Goal: Task Accomplishment & Management: Use online tool/utility

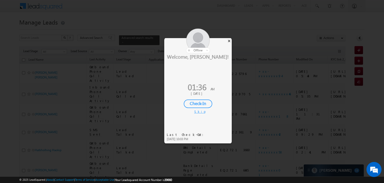
click at [229, 41] on div "×" at bounding box center [229, 41] width 5 height 6
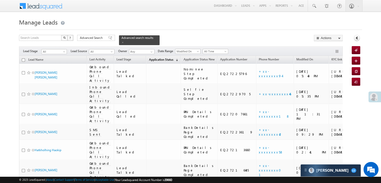
click at [149, 58] on span "Application Status" at bounding box center [161, 60] width 24 height 4
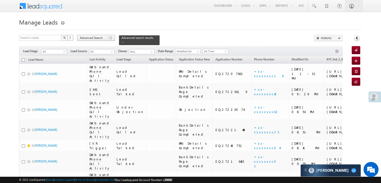
click at [88, 40] on span "Advanced Search" at bounding box center [92, 38] width 24 height 5
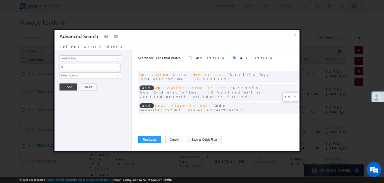
click at [287, 116] on span at bounding box center [289, 118] width 4 height 4
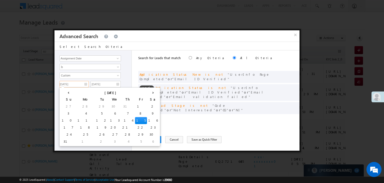
click at [82, 85] on input "[DATE]" at bounding box center [74, 84] width 29 height 7
click at [147, 119] on td "16" at bounding box center [153, 120] width 12 height 7
type input "[DATE]"
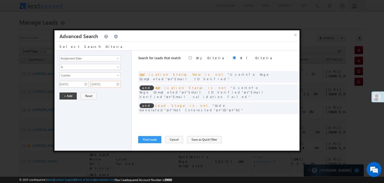
click at [113, 85] on input "[DATE]" at bounding box center [106, 84] width 30 height 7
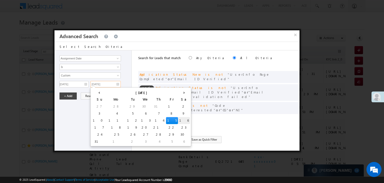
click at [178, 118] on td "16" at bounding box center [184, 120] width 12 height 7
type input "[DATE]"
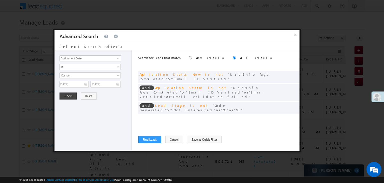
click at [58, 93] on div "Lead Activity Task Sales Group Prospect Id WA Last Message Timestamp 4th Day Di…" at bounding box center [94, 100] width 78 height 100
click at [65, 95] on button "+ Add" at bounding box center [68, 95] width 17 height 7
click at [154, 139] on button "Find Leads" at bounding box center [149, 139] width 23 height 7
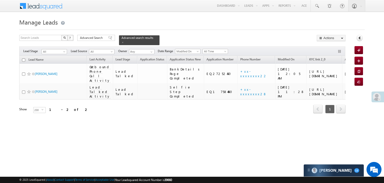
click at [355, 40] on div "Collapse Panel" at bounding box center [360, 39] width 10 height 9
click at [359, 38] on icon at bounding box center [360, 38] width 4 height 4
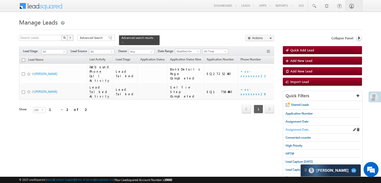
click at [296, 128] on span "Assignment Date." at bounding box center [297, 129] width 24 height 4
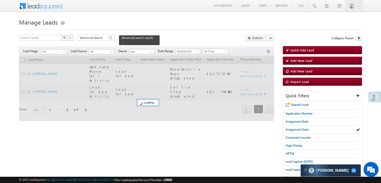
click at [99, 36] on span "Advanced Search" at bounding box center [92, 38] width 24 height 5
click at [0, 0] on div "× Advanced Search" at bounding box center [0, 0] width 0 height 0
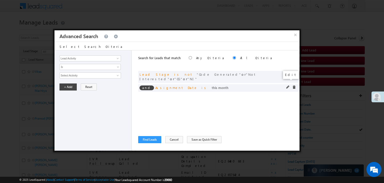
click at [287, 85] on span at bounding box center [289, 87] width 4 height 4
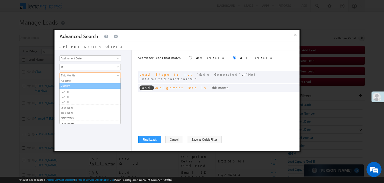
drag, startPoint x: 89, startPoint y: 86, endPoint x: 85, endPoint y: 84, distance: 4.2
click at [89, 86] on link "Custom" at bounding box center [90, 85] width 61 height 5
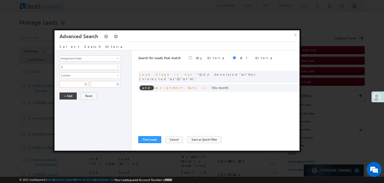
click at [85, 84] on input "text" at bounding box center [74, 84] width 29 height 7
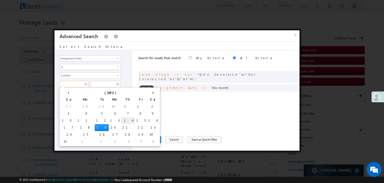
click at [121, 119] on td "14" at bounding box center [128, 120] width 14 height 7
type input "[DATE]"
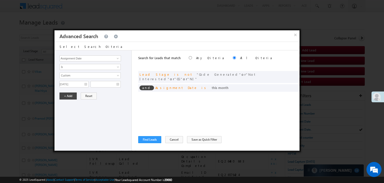
click at [106, 79] on div "All Time Custom [DATE] [DATE] [DATE] Last Week This Week Next Week Last Month T…" at bounding box center [95, 79] width 70 height 15
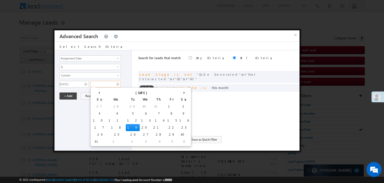
click at [106, 81] on input "text" at bounding box center [106, 84] width 30 height 7
click at [152, 122] on td "14" at bounding box center [159, 120] width 14 height 7
type input "[DATE]"
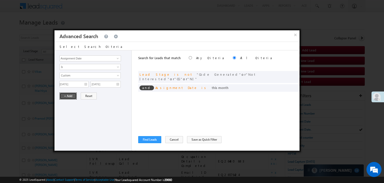
click at [64, 93] on button "+ Add" at bounding box center [68, 95] width 17 height 7
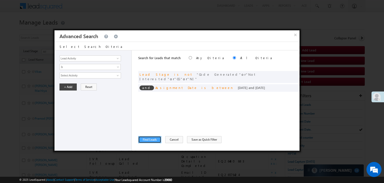
click at [154, 139] on button "Find Leads" at bounding box center [149, 139] width 23 height 7
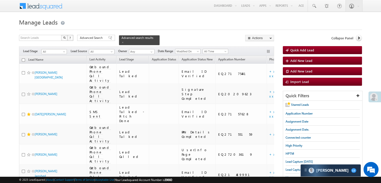
drag, startPoint x: 89, startPoint y: 38, endPoint x: 164, endPoint y: 92, distance: 92.8
click at [89, 38] on span "Advanced Search" at bounding box center [92, 38] width 24 height 5
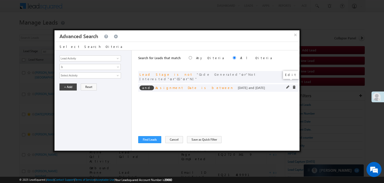
click at [289, 85] on span at bounding box center [289, 87] width 4 height 4
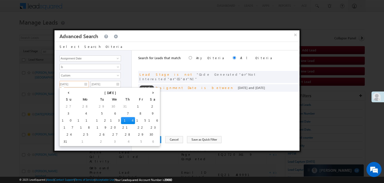
click at [83, 82] on input "[DATE]" at bounding box center [74, 84] width 29 height 7
click at [135, 118] on td "15" at bounding box center [141, 120] width 12 height 7
type input "[DATE]"
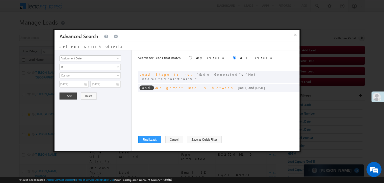
click at [110, 79] on span "All Time Custom [DATE] [DATE] [DATE] Last Week This Week Next Week Last Month T…" at bounding box center [90, 79] width 61 height 12
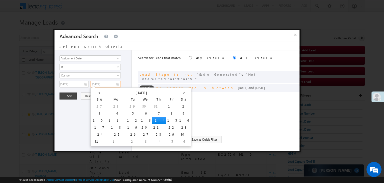
click at [118, 85] on input "[DATE]" at bounding box center [106, 84] width 30 height 7
click at [166, 120] on td "15" at bounding box center [172, 120] width 12 height 7
type input "[DATE]"
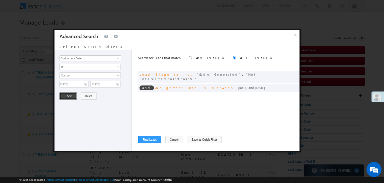
click at [77, 96] on button "+ Add" at bounding box center [68, 95] width 17 height 7
click at [155, 139] on button "Find Leads" at bounding box center [149, 139] width 23 height 7
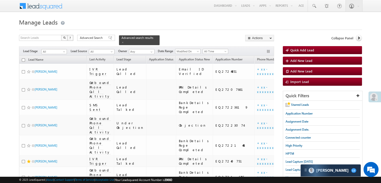
drag, startPoint x: 105, startPoint y: 35, endPoint x: 109, endPoint y: 51, distance: 16.3
click at [105, 35] on div "Advanced Search" at bounding box center [96, 38] width 38 height 6
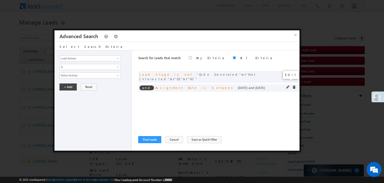
click at [287, 85] on span at bounding box center [289, 87] width 4 height 4
click at [80, 86] on input "[DATE]" at bounding box center [74, 84] width 29 height 7
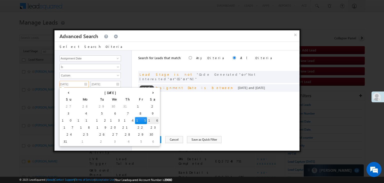
click at [147, 118] on td "16" at bounding box center [153, 120] width 12 height 7
type input "[DATE]"
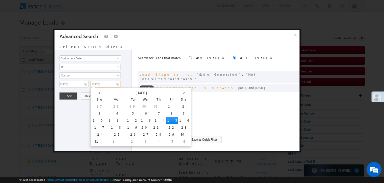
click at [118, 84] on input "[DATE]" at bounding box center [106, 84] width 30 height 7
click at [178, 118] on td "16" at bounding box center [184, 120] width 12 height 7
type input "[DATE]"
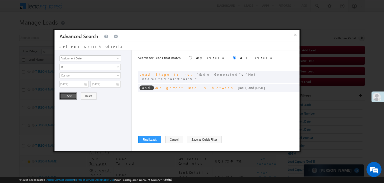
click at [65, 95] on button "+ Add" at bounding box center [68, 95] width 17 height 7
click at [153, 136] on button "Find Leads" at bounding box center [149, 139] width 23 height 7
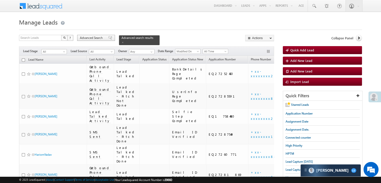
click at [88, 41] on div "Advanced Search" at bounding box center [96, 38] width 38 height 6
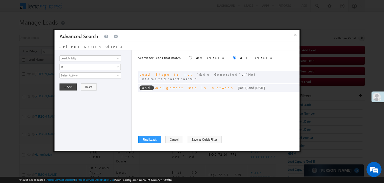
click at [89, 38] on h3 "Advanced Search" at bounding box center [79, 35] width 39 height 11
click at [288, 85] on span at bounding box center [289, 87] width 4 height 4
click at [71, 81] on input "[DATE]" at bounding box center [74, 84] width 29 height 7
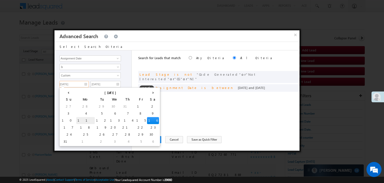
click at [76, 120] on td "11" at bounding box center [85, 120] width 19 height 7
type input "[DATE]"
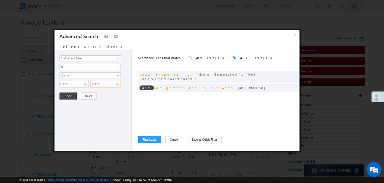
click at [106, 84] on input "[DATE]" at bounding box center [106, 84] width 30 height 7
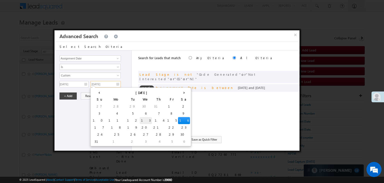
click at [140, 120] on td "13" at bounding box center [146, 120] width 12 height 7
type input "[DATE]"
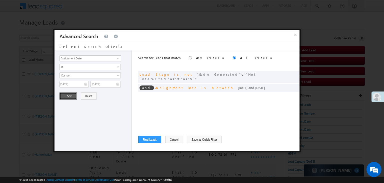
click at [73, 95] on button "+ Add" at bounding box center [68, 95] width 17 height 7
click at [149, 139] on button "Find Leads" at bounding box center [149, 139] width 23 height 7
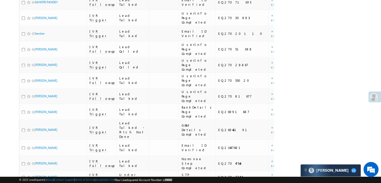
scroll to position [576, 0]
